Goal: Task Accomplishment & Management: Manage account settings

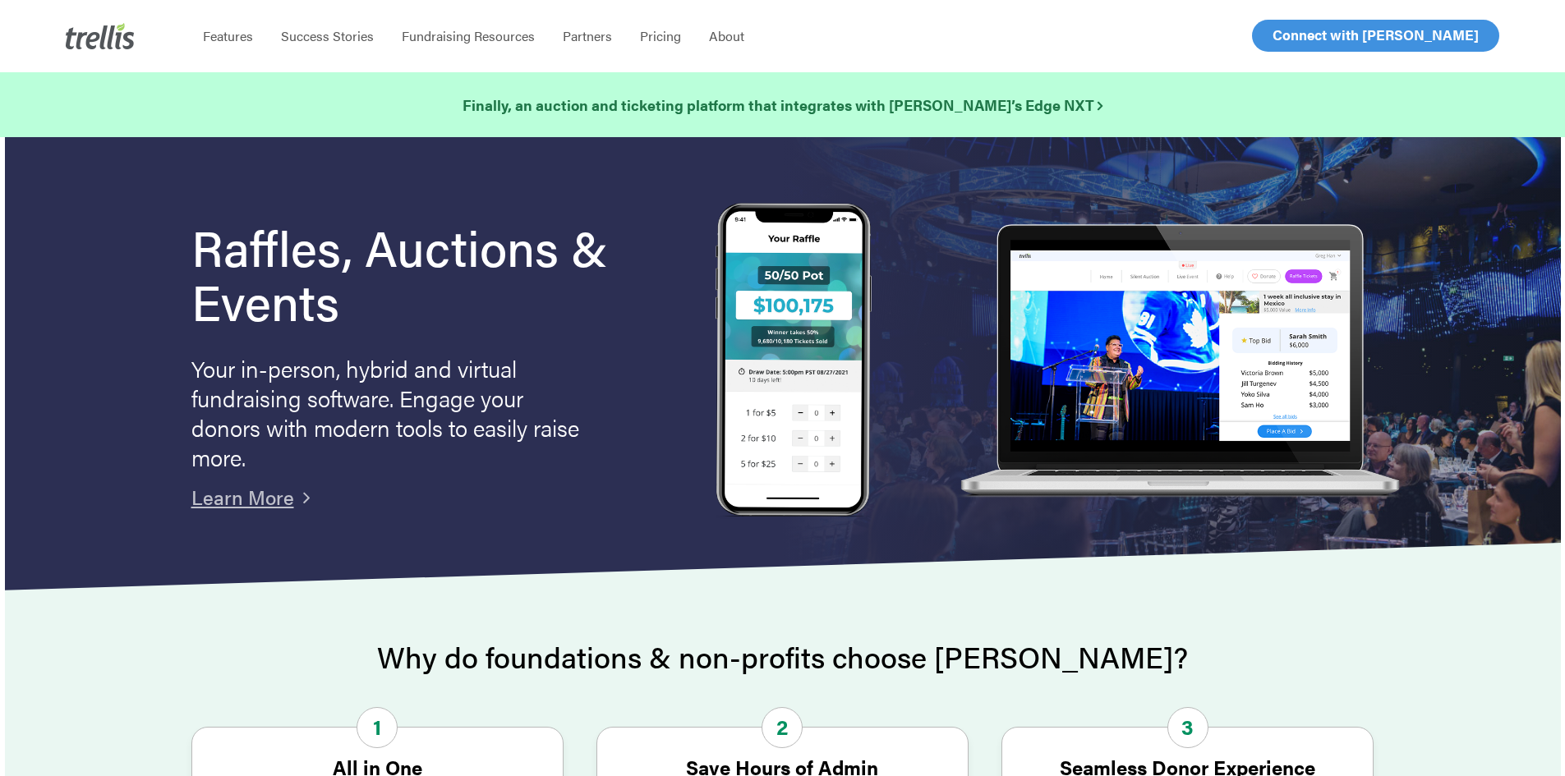
click at [1297, 34] on span "Log In" at bounding box center [1291, 35] width 39 height 20
click at [1293, 34] on span "Log In" at bounding box center [1291, 35] width 39 height 20
click at [1290, 35] on span "Log In" at bounding box center [1291, 35] width 39 height 20
